Goal: Navigation & Orientation: Find specific page/section

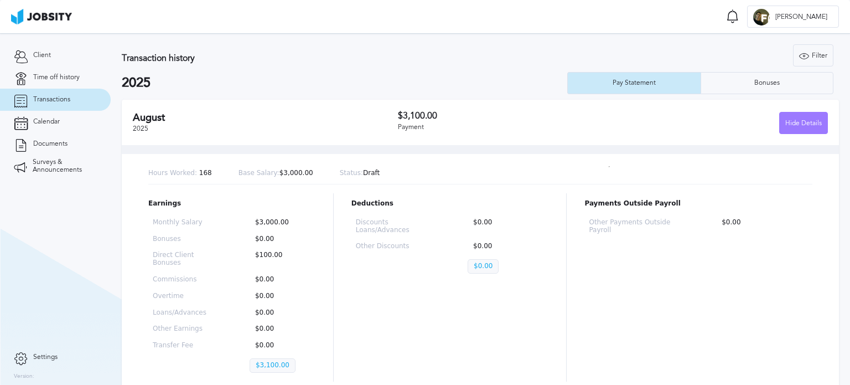
scroll to position [55, 0]
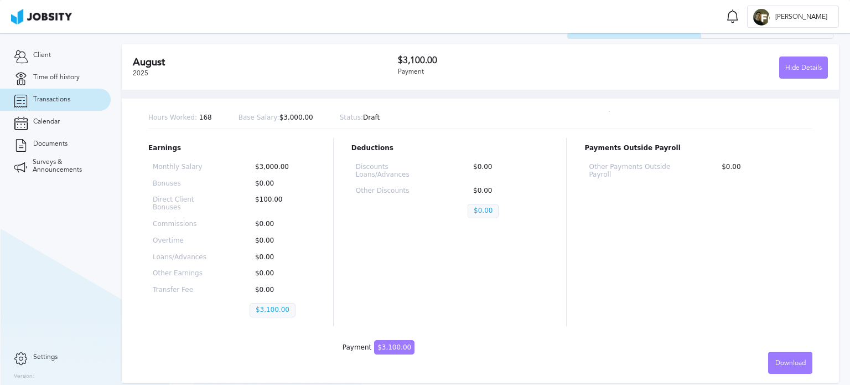
click at [296, 255] on p "$0.00" at bounding box center [280, 258] width 61 height 8
drag, startPoint x: 288, startPoint y: 199, endPoint x: 250, endPoint y: 200, distance: 38.2
click at [250, 200] on p "$100.00" at bounding box center [280, 204] width 61 height 16
drag, startPoint x: 840, startPoint y: 127, endPoint x: 831, endPoint y: 64, distance: 63.9
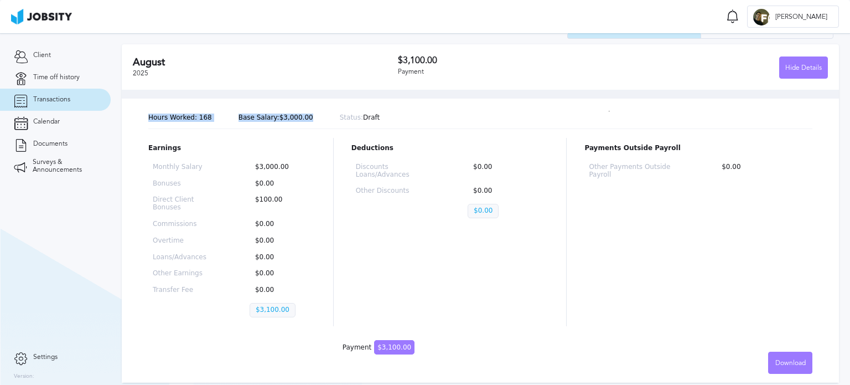
scroll to position [0, 0]
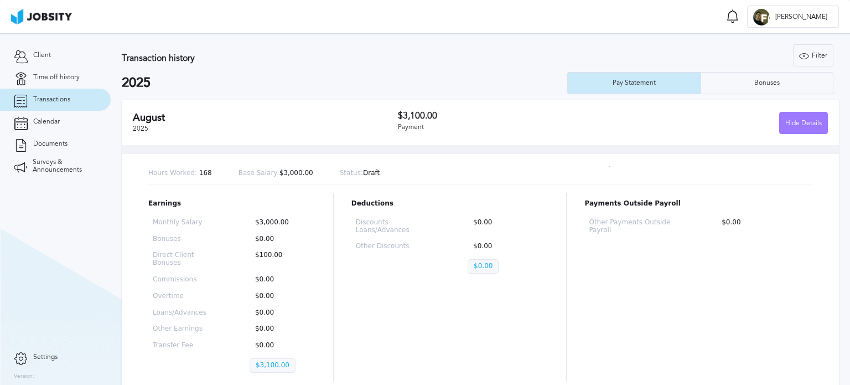
click at [691, 162] on div "Hours Worked: 168 Base Salary: $3,000.00 Status: Draft Earnings Monthly Salary …" at bounding box center [481, 291] width 718 height 292
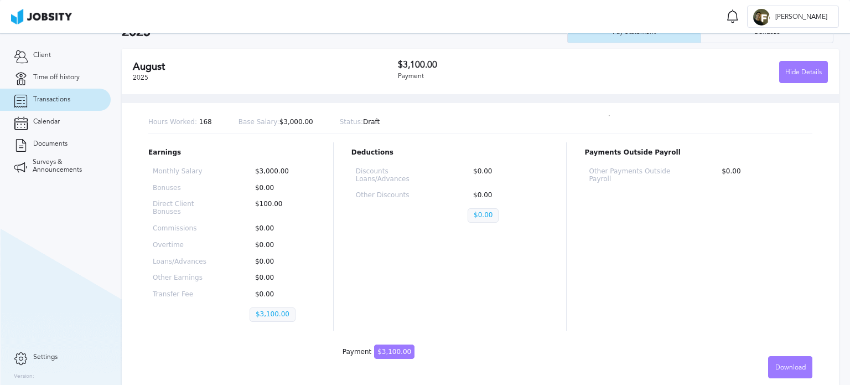
scroll to position [55, 0]
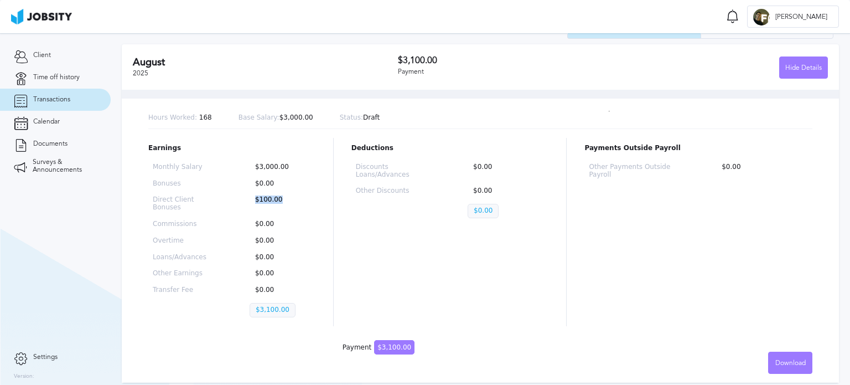
drag, startPoint x: 284, startPoint y: 204, endPoint x: 246, endPoint y: 200, distance: 38.3
click at [246, 200] on div "Monthly Salary $3,000.00 Bonuses $0.00 Direct Client Bonuses $100.00 Commission…" at bounding box center [231, 242] width 167 height 167
drag, startPoint x: 190, startPoint y: 241, endPoint x: 150, endPoint y: 243, distance: 39.9
click at [150, 243] on div "Monthly Salary $3,000.00 Bonuses $0.00 Direct Client Bonuses $100.00 Commission…" at bounding box center [231, 242] width 167 height 167
click at [33, 355] on span "Settings" at bounding box center [45, 357] width 24 height 8
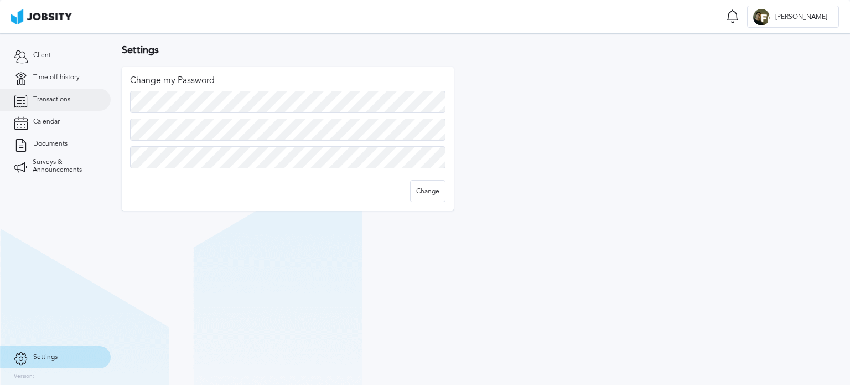
click at [90, 103] on link "Transactions" at bounding box center [55, 100] width 111 height 22
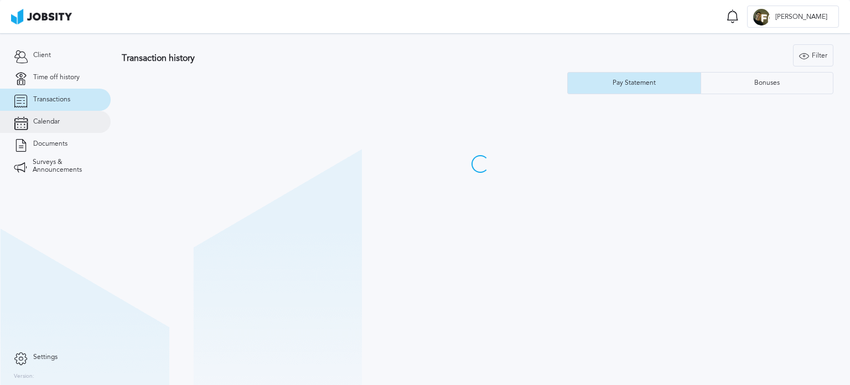
click at [71, 117] on link "Calendar" at bounding box center [55, 122] width 111 height 22
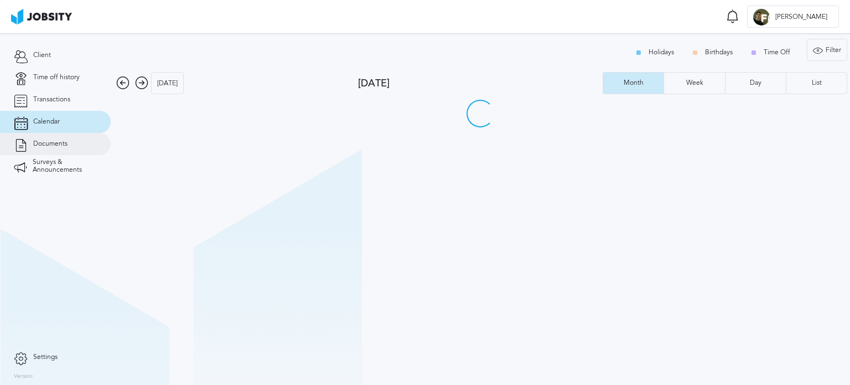
click at [58, 138] on link "Documents" at bounding box center [55, 144] width 111 height 22
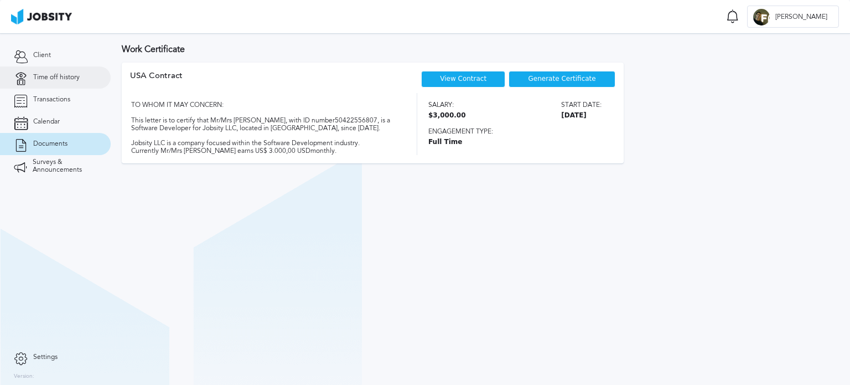
click at [89, 74] on link "Time off history" at bounding box center [55, 77] width 111 height 22
